Goal: Information Seeking & Learning: Find specific page/section

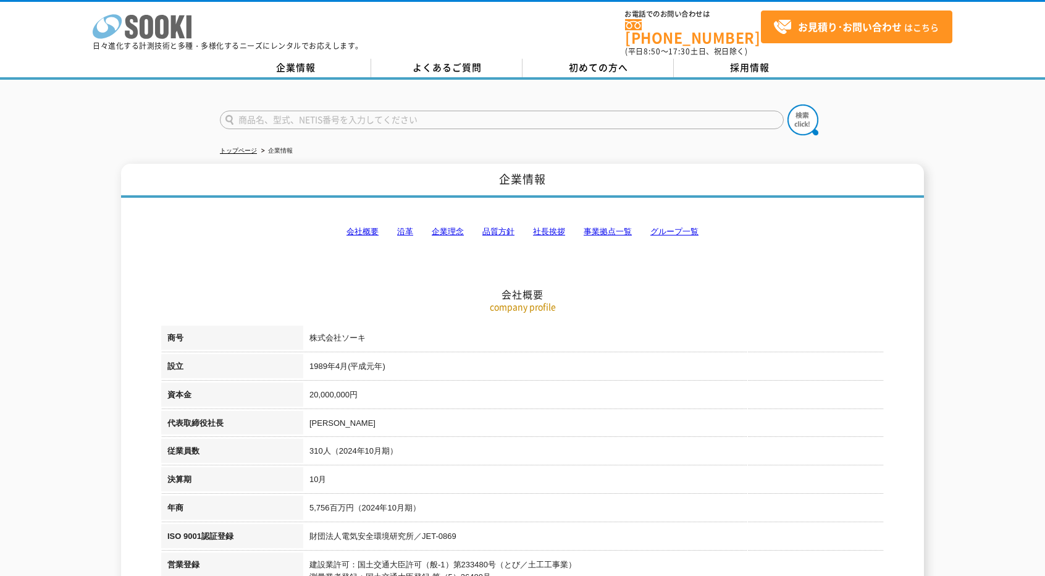
click at [151, 25] on icon at bounding box center [147, 27] width 14 height 24
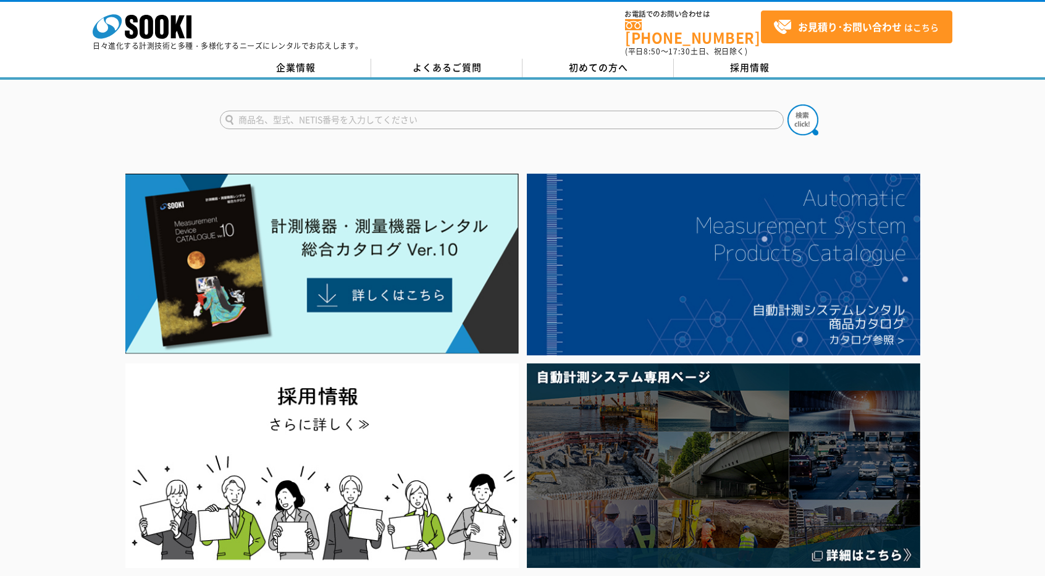
click at [457, 112] on input "text" at bounding box center [502, 120] width 564 height 19
type input "ｇ"
type input "gt1203"
click at [788, 104] on button at bounding box center [803, 119] width 31 height 31
click at [376, 111] on input "gt1203" at bounding box center [502, 120] width 564 height 19
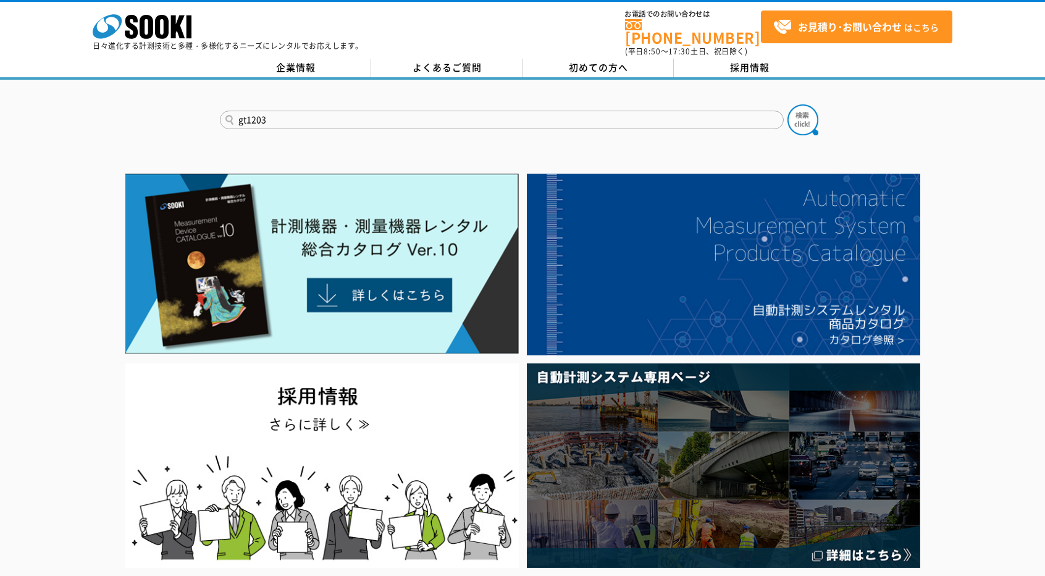
click at [788, 104] on button at bounding box center [803, 119] width 31 height 31
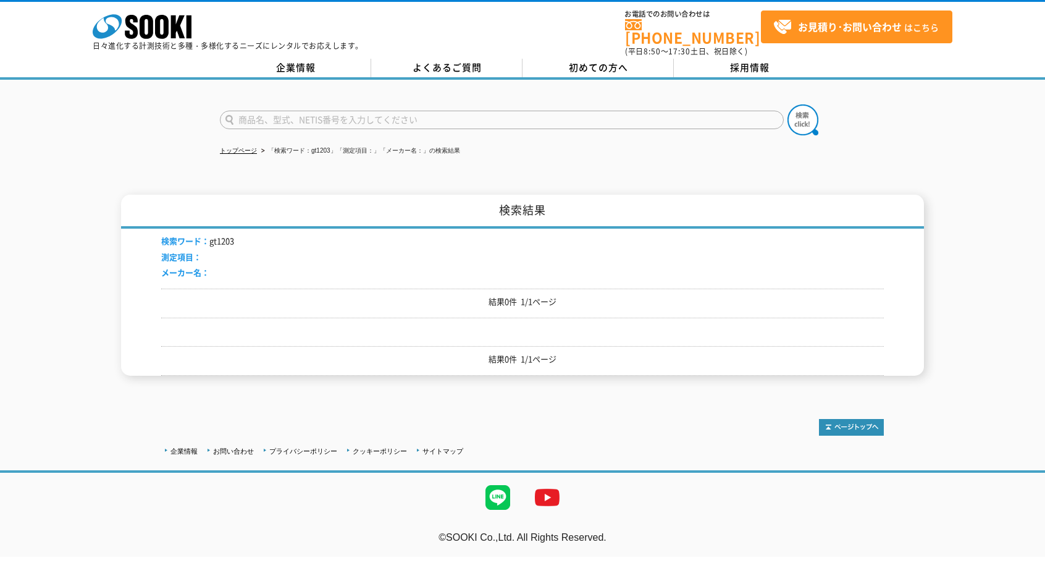
click at [324, 104] on form at bounding box center [522, 121] width 605 height 35
click at [376, 112] on input "text" at bounding box center [502, 120] width 564 height 19
type input "gt-"
click at [820, 108] on form "gt-" at bounding box center [522, 121] width 605 height 35
click at [805, 111] on img at bounding box center [803, 119] width 31 height 31
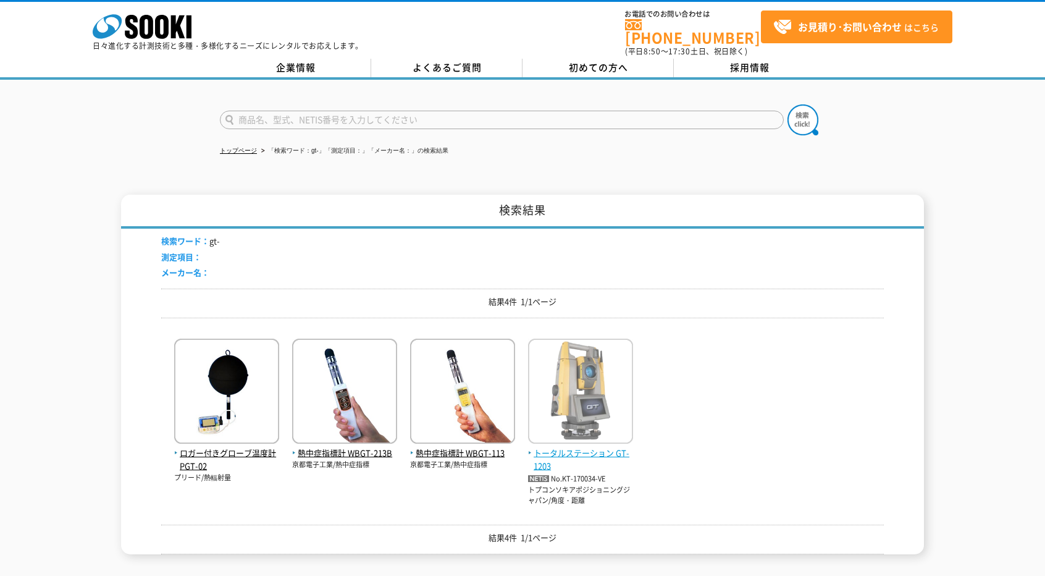
click at [587, 447] on span "トータルステーション GT-1203" at bounding box center [580, 460] width 105 height 26
